Goal: Task Accomplishment & Management: Manage account settings

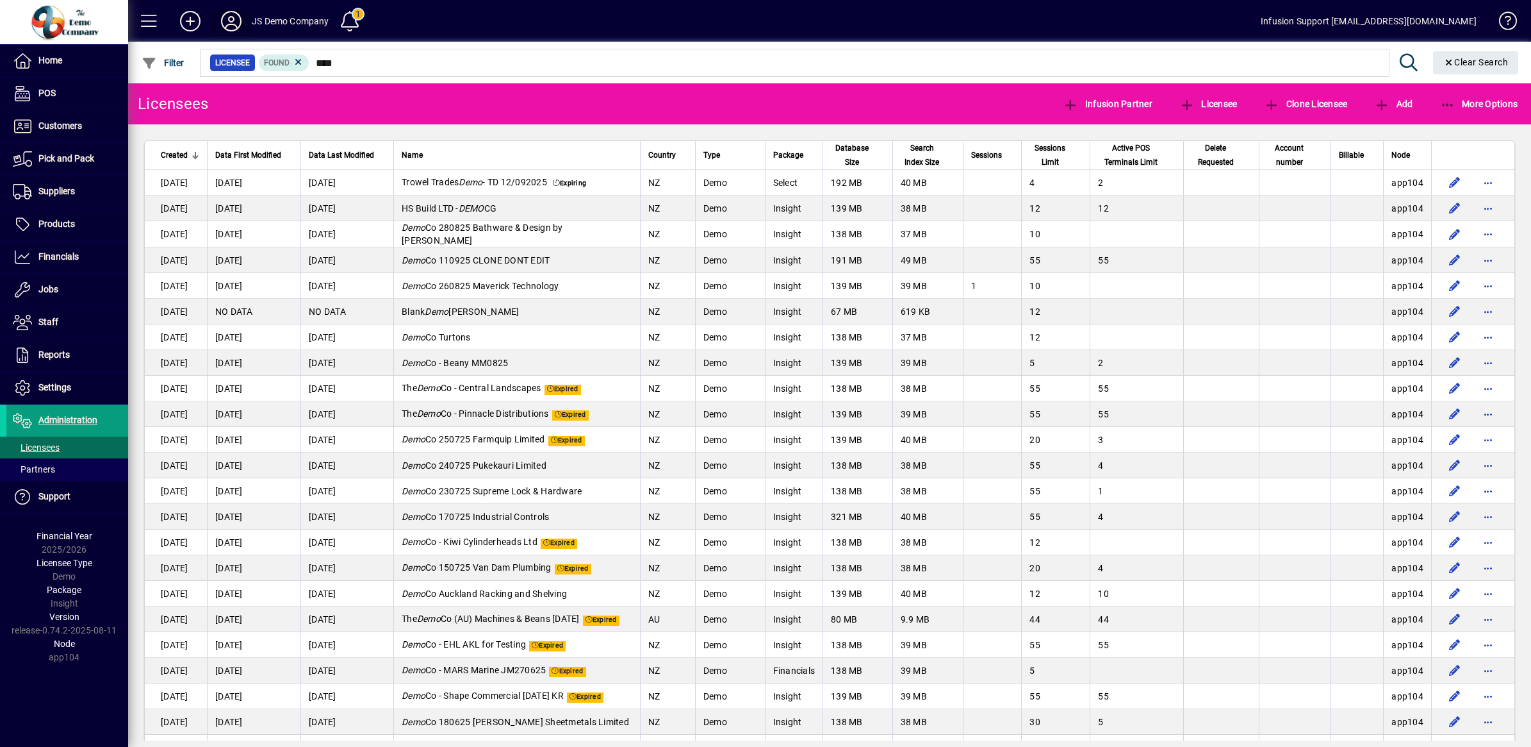
click at [222, 21] on icon at bounding box center [232, 21] width 26 height 21
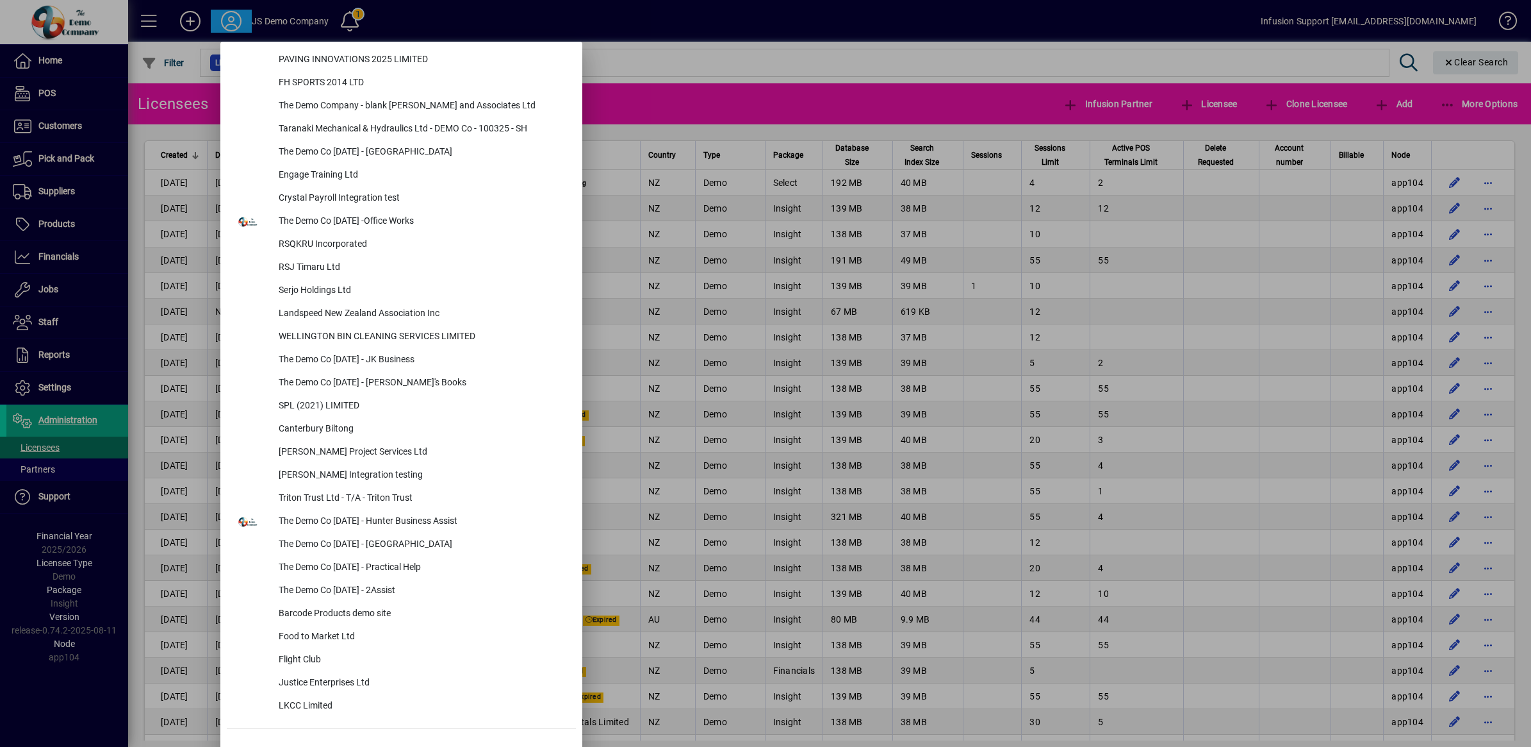
scroll to position [5566, 0]
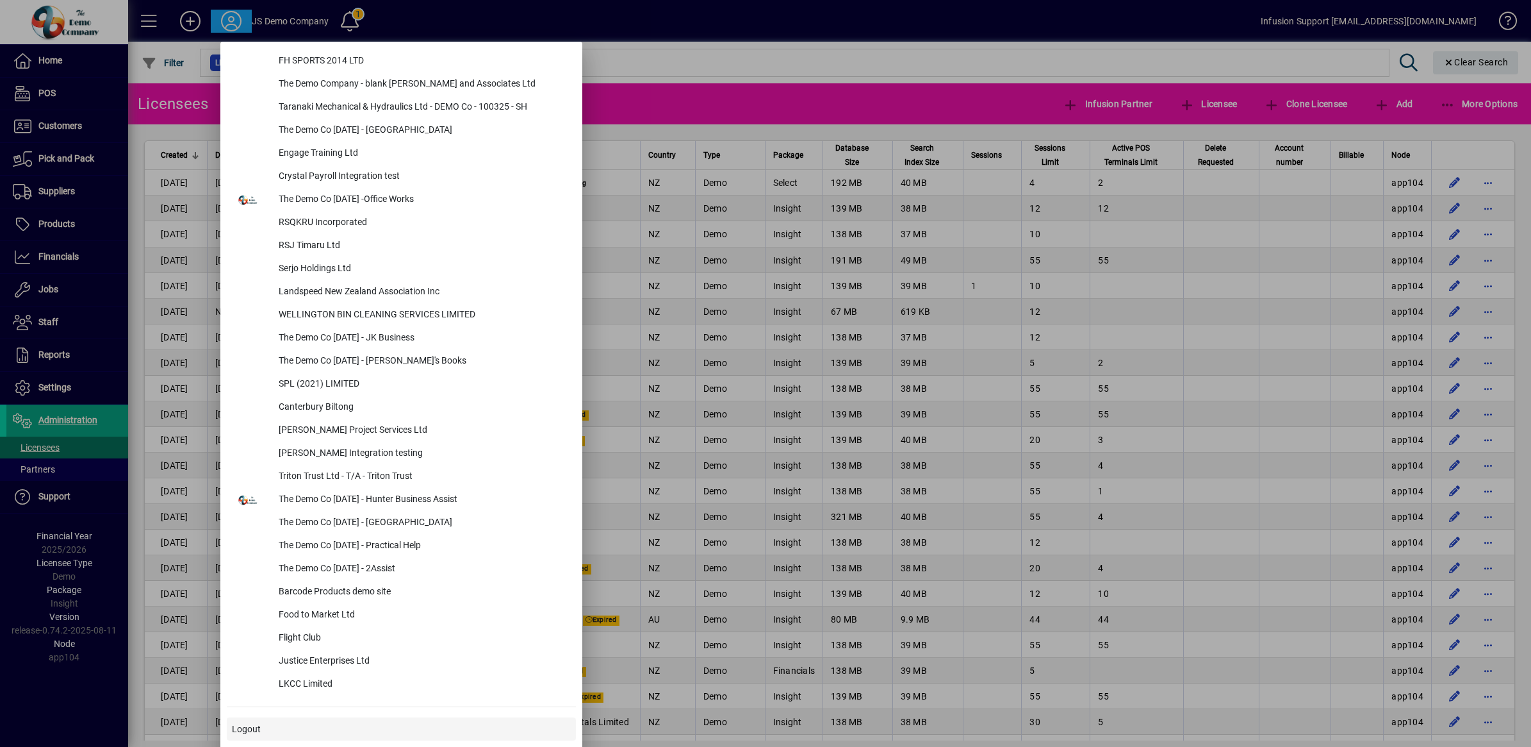
click at [260, 724] on span at bounding box center [401, 728] width 349 height 31
